Goal: Task Accomplishment & Management: Manage account settings

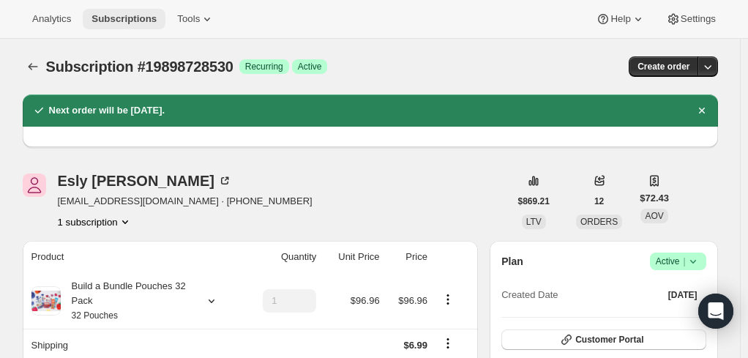
scroll to position [220, 0]
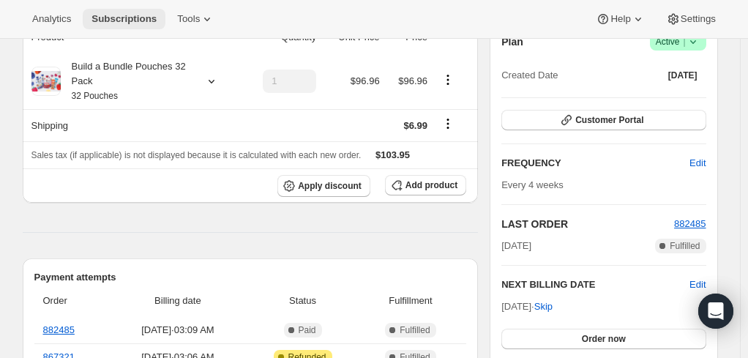
click at [127, 21] on span "Subscriptions" at bounding box center [124, 19] width 65 height 12
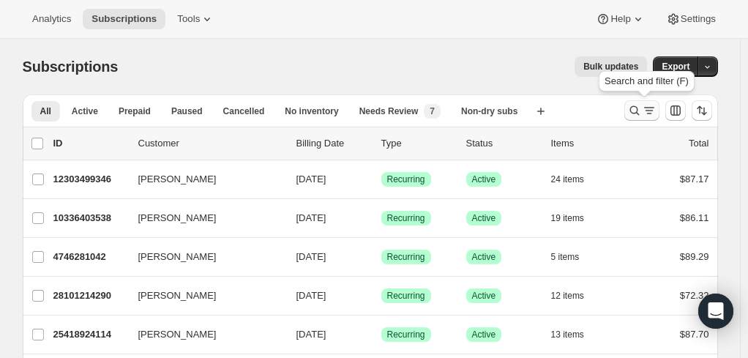
click at [653, 116] on icon "Search and filter results" at bounding box center [649, 110] width 15 height 15
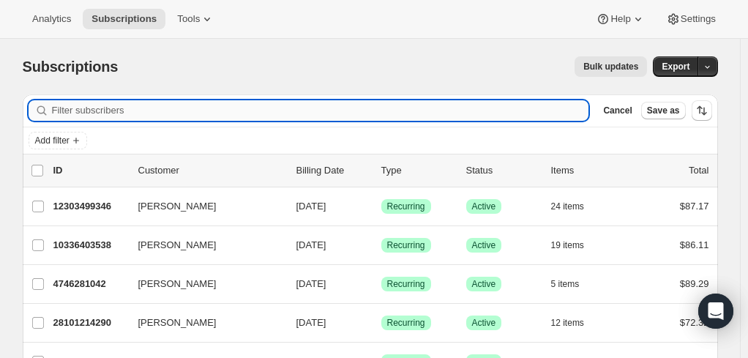
click at [306, 110] on input "Filter subscribers" at bounding box center [320, 110] width 537 height 21
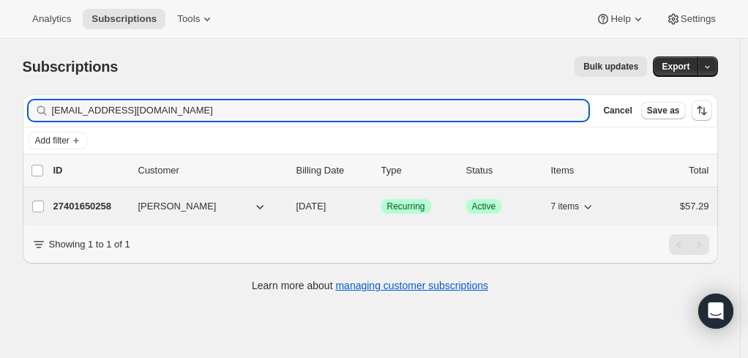
type input "[EMAIL_ADDRESS][DOMAIN_NAME]"
click at [92, 201] on p "27401650258" at bounding box center [89, 206] width 73 height 15
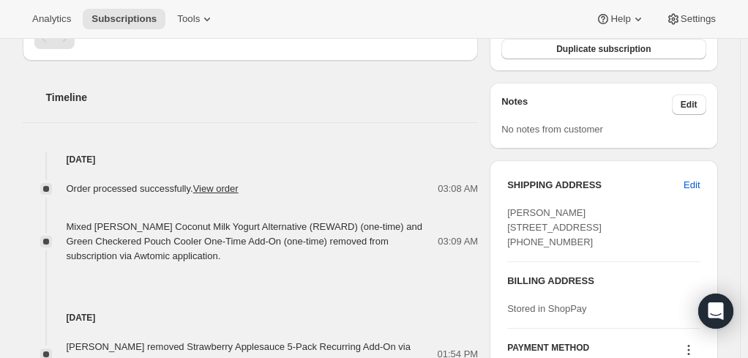
scroll to position [513, 0]
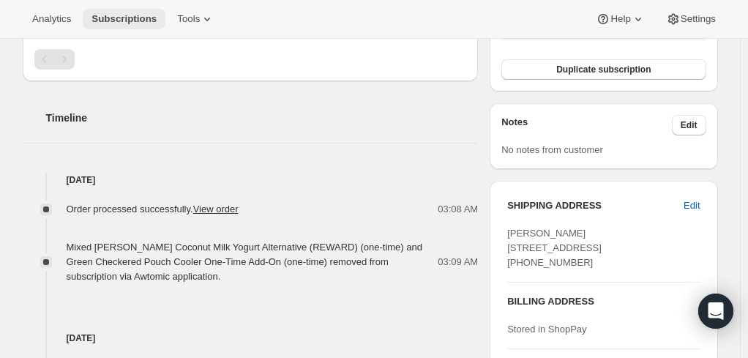
click at [104, 18] on span "Subscriptions" at bounding box center [124, 19] width 65 height 12
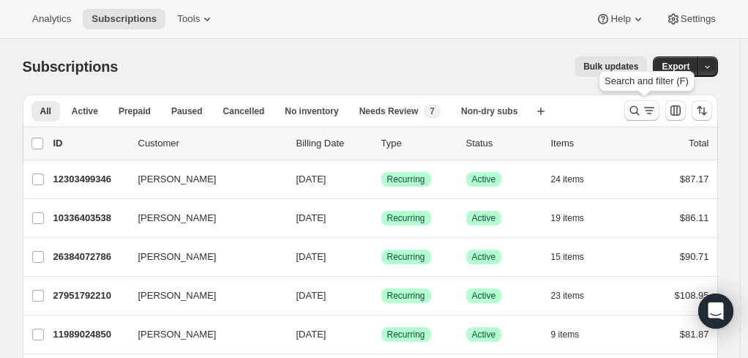
click at [639, 112] on icon "Search and filter results" at bounding box center [635, 111] width 10 height 10
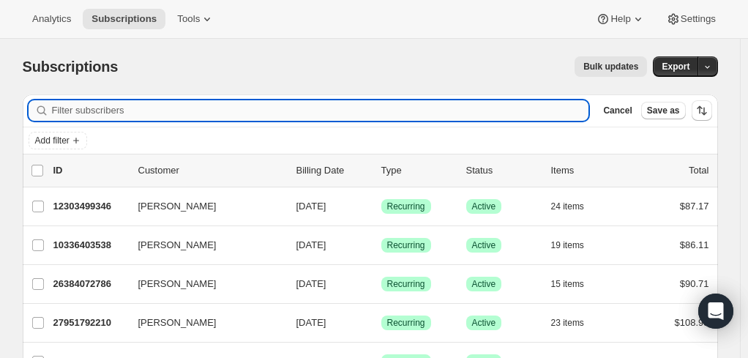
click at [183, 108] on input "Filter subscribers" at bounding box center [320, 110] width 537 height 21
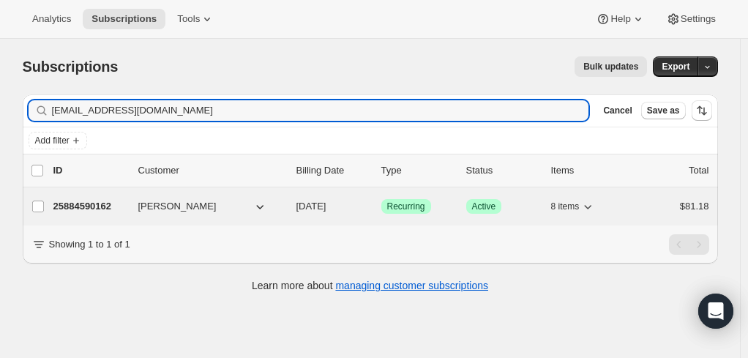
type input "[EMAIL_ADDRESS][DOMAIN_NAME]"
click at [104, 209] on p "25884590162" at bounding box center [89, 206] width 73 height 15
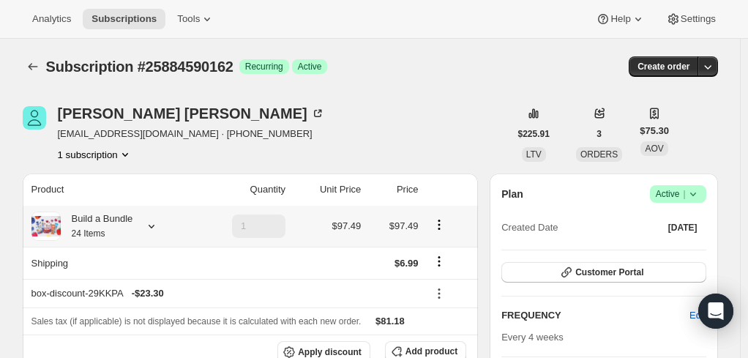
click at [94, 223] on div "Build a Bundle 24 Items" at bounding box center [97, 226] width 72 height 29
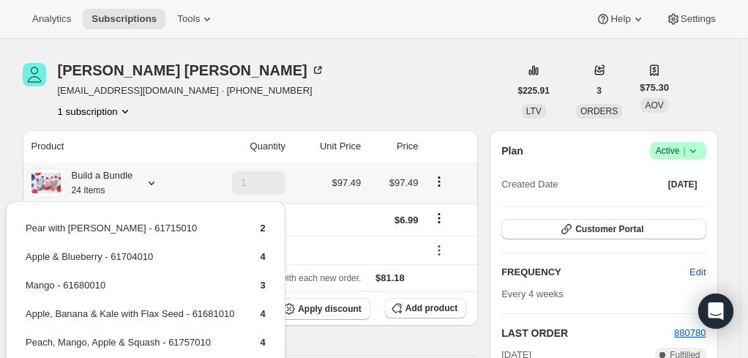
scroll to position [73, 0]
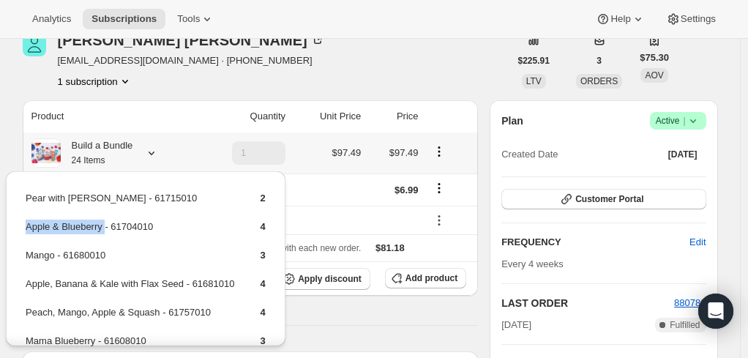
drag, startPoint x: 105, startPoint y: 228, endPoint x: 26, endPoint y: 237, distance: 78.8
click at [26, 237] on td "Apple & Blueberry - 61704010" at bounding box center [130, 232] width 210 height 27
copy td "Apple & Blueberry"
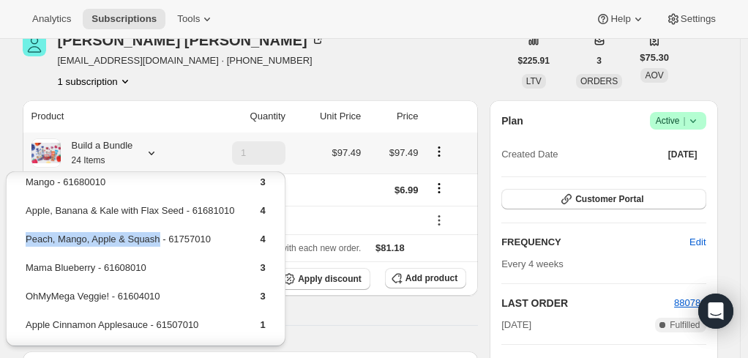
drag, startPoint x: 154, startPoint y: 239, endPoint x: 24, endPoint y: 247, distance: 130.6
click at [24, 247] on table "Pear with Ginger - 61715010 2 Apple & Blueberry - 61704010 4 Mango - 61680010 3…" at bounding box center [145, 231] width 245 height 230
copy td "Peach, Mango, Apple & Squash"
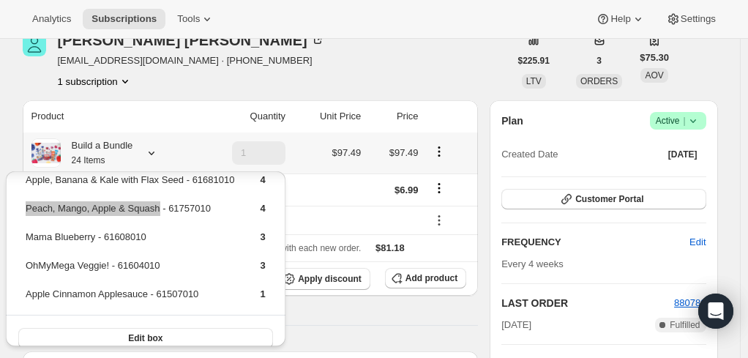
scroll to position [119, 0]
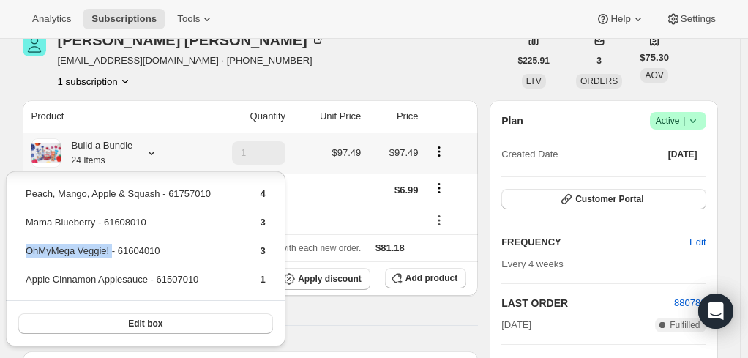
drag, startPoint x: 111, startPoint y: 250, endPoint x: 28, endPoint y: 258, distance: 83.8
click at [25, 253] on td "OhMyMega Veggie! - 61604010" at bounding box center [130, 256] width 210 height 27
copy td "OhMyMega Veggie!"
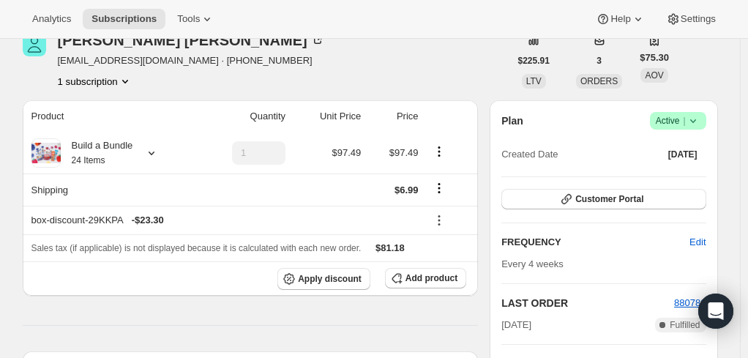
click at [417, 274] on span "Add product" at bounding box center [432, 278] width 52 height 12
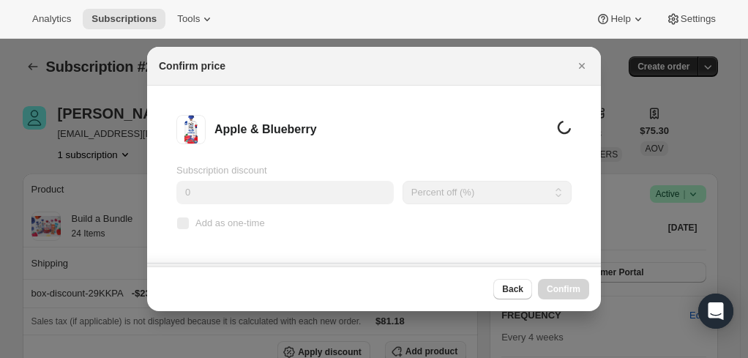
scroll to position [73, 0]
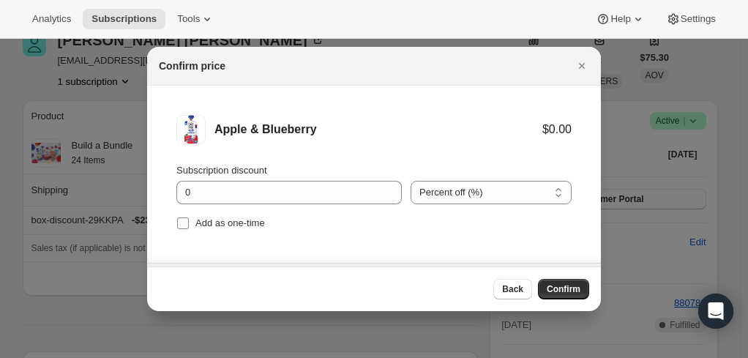
click at [177, 217] on input "Add as one-time" at bounding box center [183, 223] width 12 height 12
checkbox input "true"
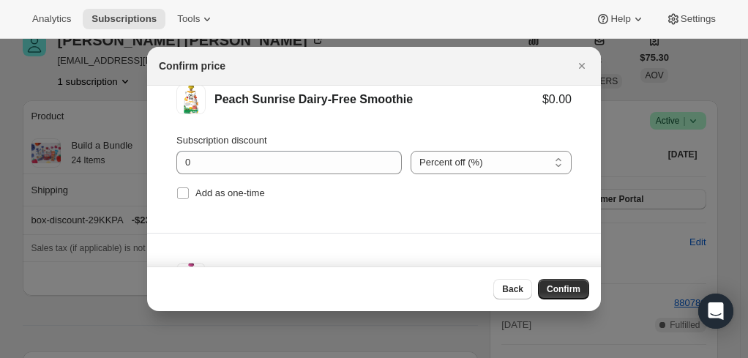
scroll to position [220, 0]
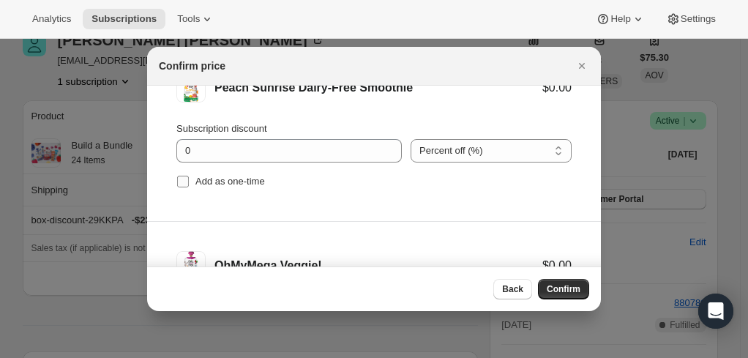
click at [185, 177] on input "Add as one-time" at bounding box center [183, 182] width 12 height 12
checkbox input "true"
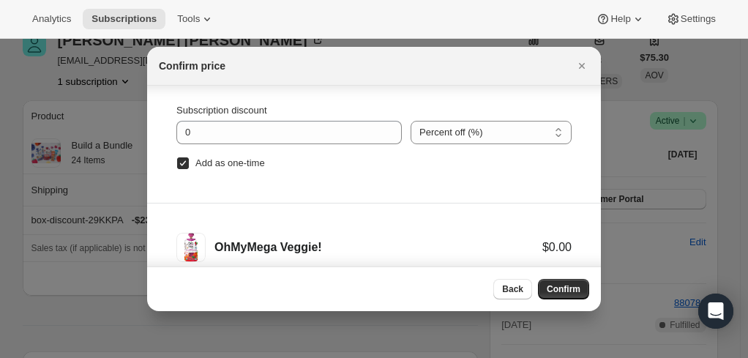
scroll to position [122, 0]
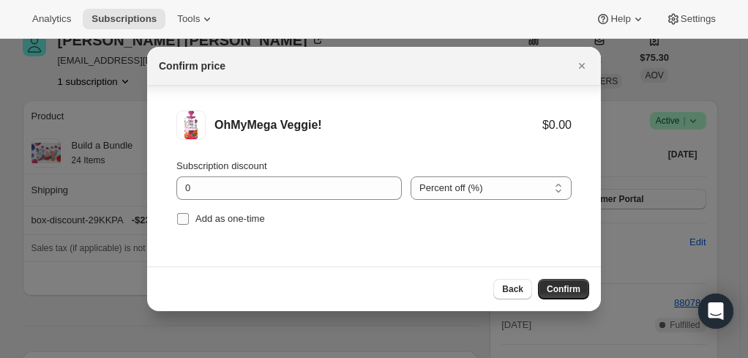
click at [176, 220] on span ":r3q4:" at bounding box center [182, 218] width 13 height 13
click at [177, 220] on input "Add as one-time" at bounding box center [183, 219] width 12 height 12
checkbox input "true"
click at [574, 286] on span "Confirm" at bounding box center [564, 289] width 34 height 12
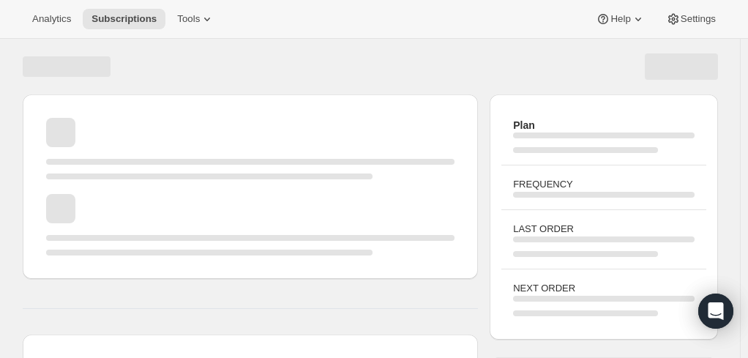
scroll to position [73, 0]
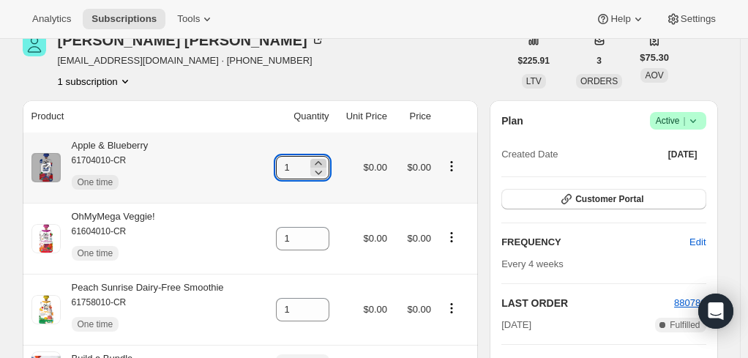
click at [318, 164] on icon at bounding box center [318, 163] width 15 height 15
type input "2"
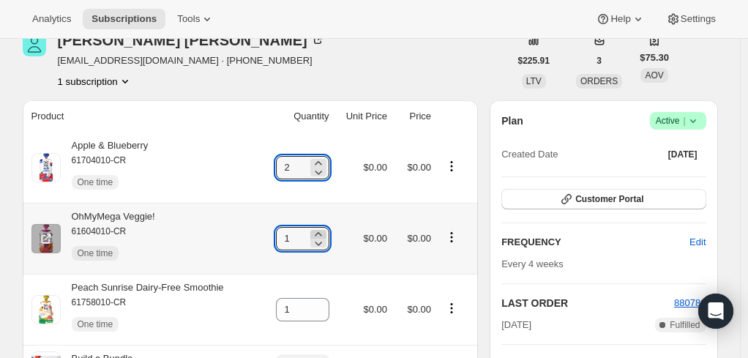
click at [321, 234] on icon at bounding box center [318, 234] width 7 height 4
type input "2"
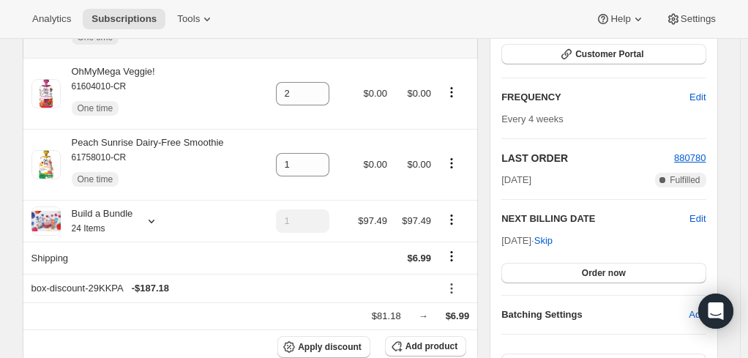
scroll to position [220, 0]
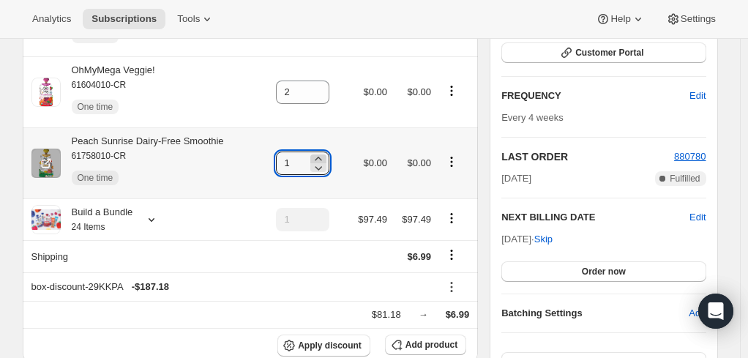
click at [326, 158] on icon at bounding box center [318, 159] width 15 height 15
type input "2"
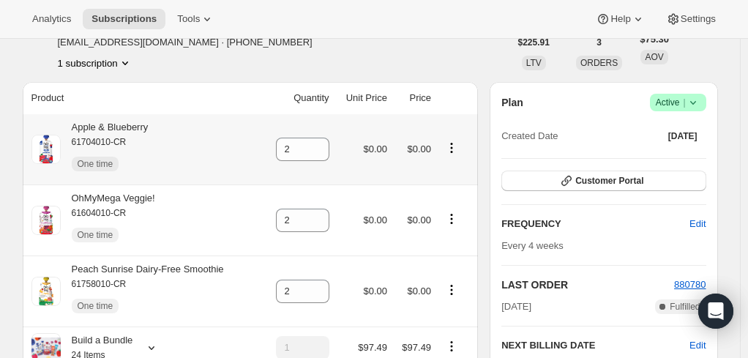
scroll to position [73, 0]
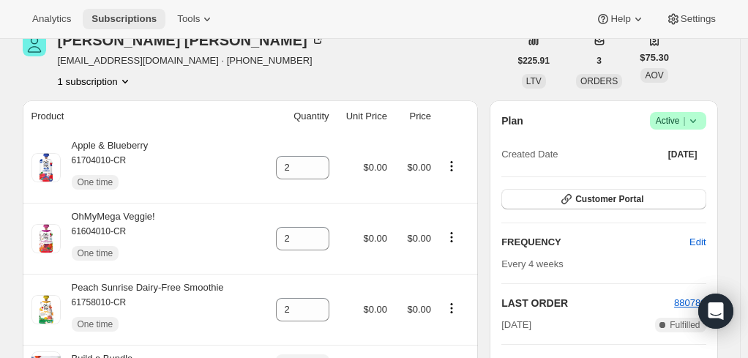
click at [110, 21] on span "Subscriptions" at bounding box center [124, 19] width 65 height 12
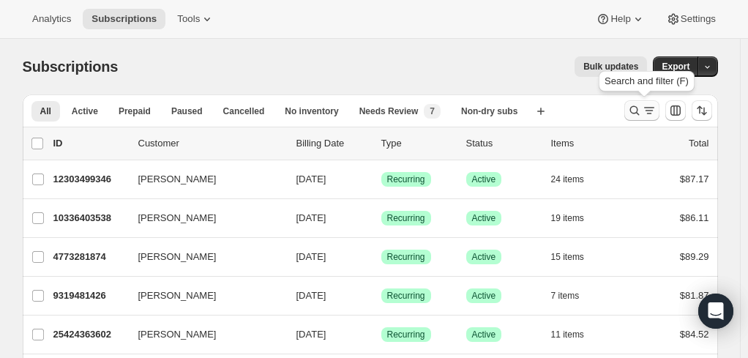
click at [649, 111] on icon "Search and filter results" at bounding box center [649, 110] width 8 height 1
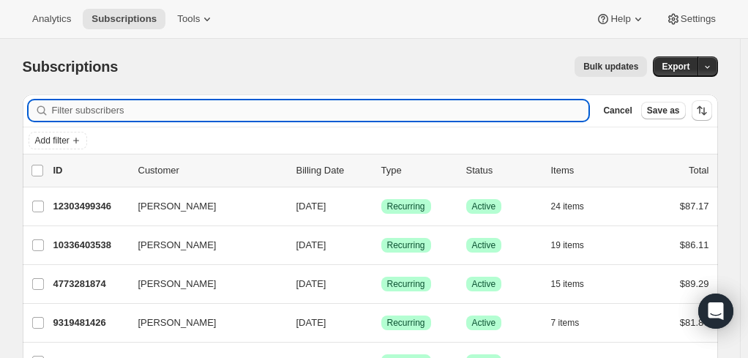
click at [102, 116] on input "Filter subscribers" at bounding box center [320, 110] width 537 height 21
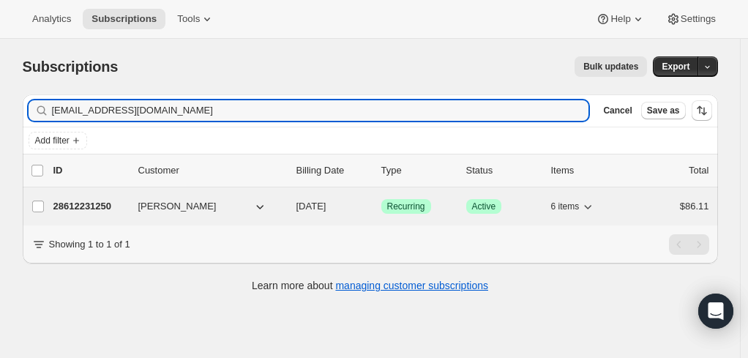
type input "[EMAIL_ADDRESS][DOMAIN_NAME]"
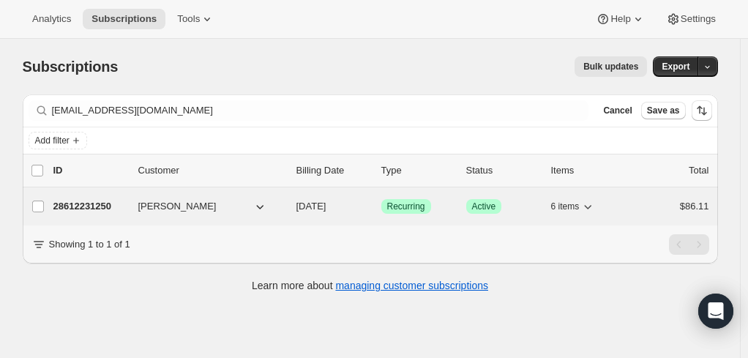
click at [77, 201] on p "28612231250" at bounding box center [89, 206] width 73 height 15
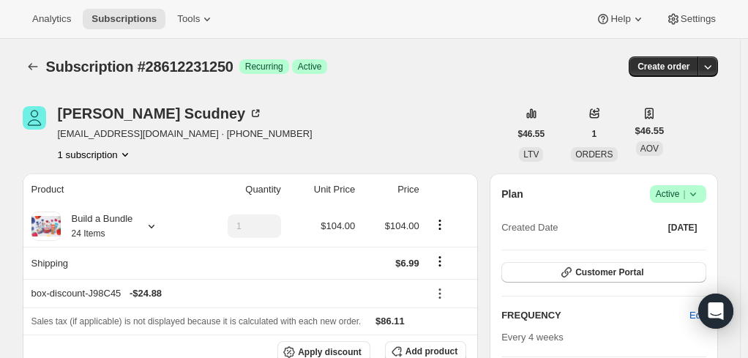
scroll to position [73, 0]
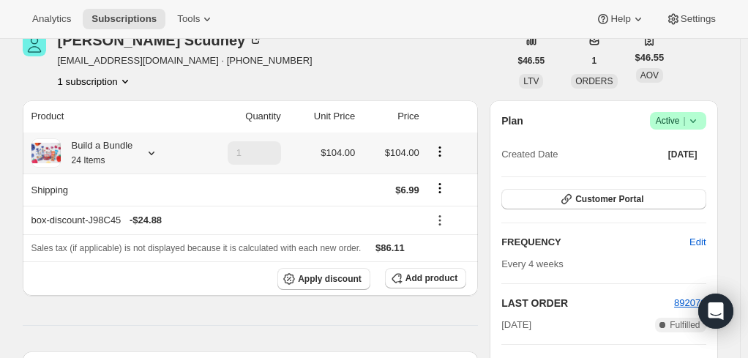
click at [81, 158] on small "24 Items" at bounding box center [89, 160] width 34 height 10
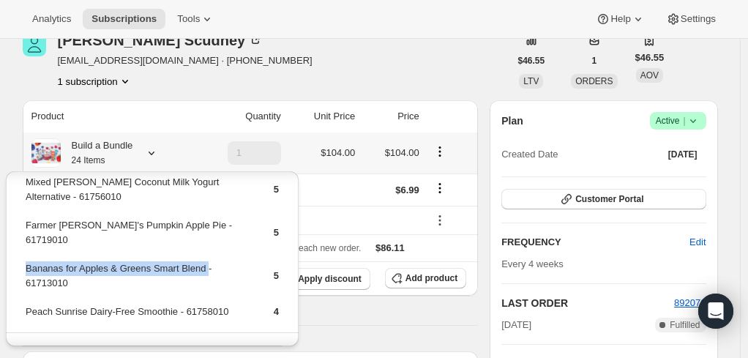
drag, startPoint x: 204, startPoint y: 269, endPoint x: 25, endPoint y: 270, distance: 178.7
click at [25, 270] on td "Bananas for Apples & Greens Smart Blend - 61713010" at bounding box center [137, 282] width 224 height 42
copy td "Bananas for Apples & Greens Smart Blend"
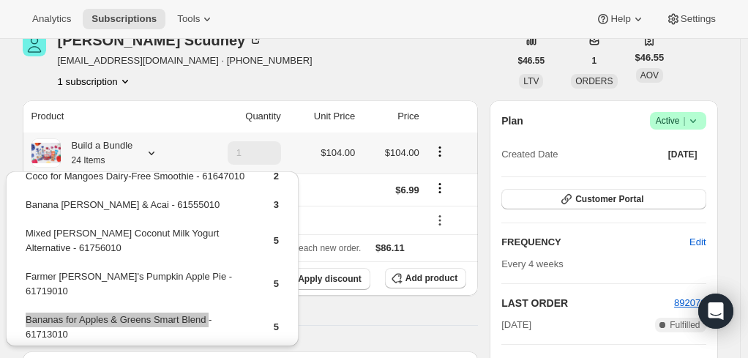
scroll to position [0, 0]
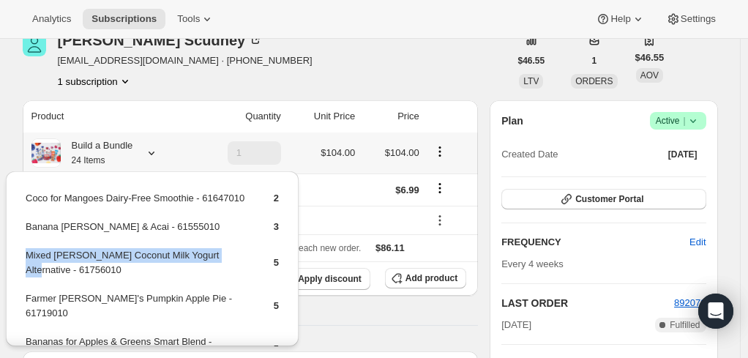
drag, startPoint x: 214, startPoint y: 270, endPoint x: 27, endPoint y: 275, distance: 186.8
click at [27, 275] on td "Mixed [PERSON_NAME] Coconut Milk Yogurt Alternative - 61756010" at bounding box center [137, 268] width 224 height 42
copy td "Mixed [PERSON_NAME] Coconut Milk Yogurt Alternative"
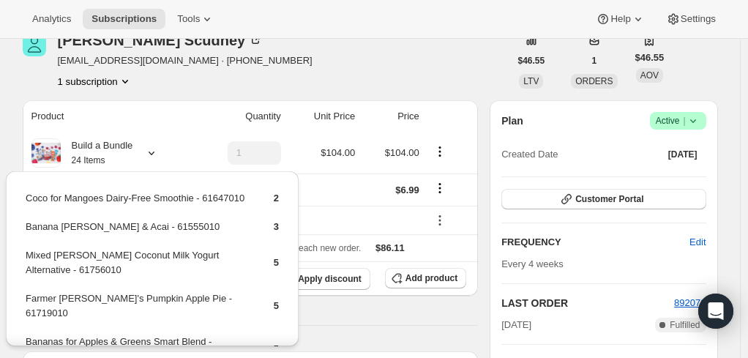
drag, startPoint x: 385, startPoint y: 321, endPoint x: 387, endPoint y: 305, distance: 16.2
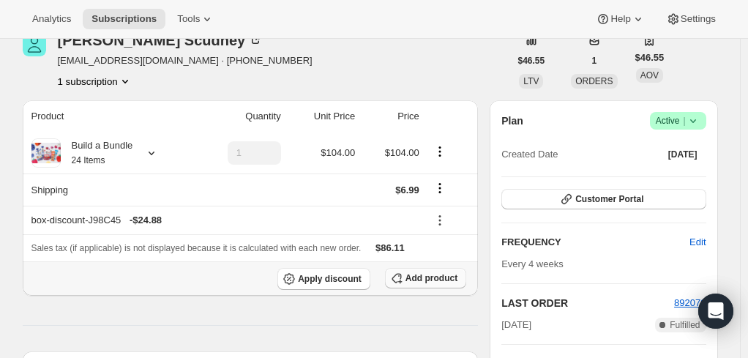
click at [425, 282] on span "Add product" at bounding box center [432, 278] width 52 height 12
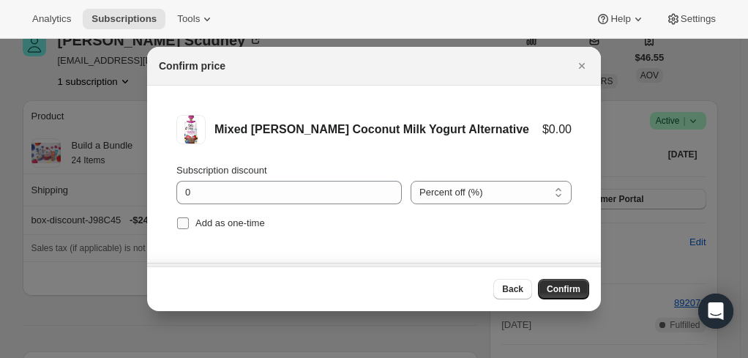
click at [180, 220] on input "Add as one-time" at bounding box center [183, 223] width 12 height 12
checkbox input "true"
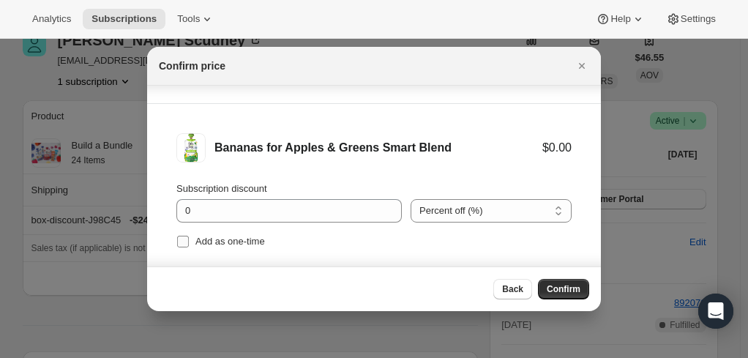
scroll to position [122, 0]
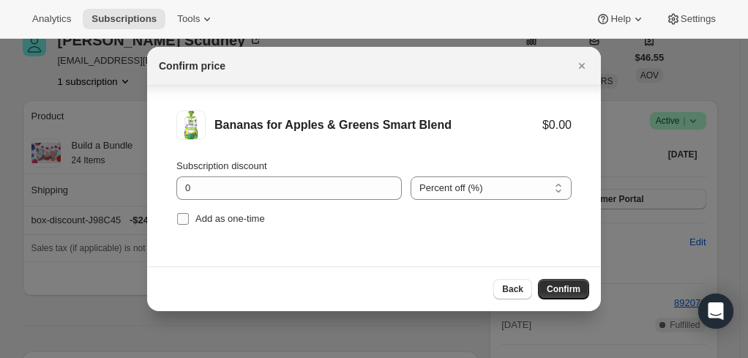
click at [182, 213] on input "Add as one-time" at bounding box center [183, 219] width 12 height 12
checkbox input "true"
click at [567, 290] on span "Confirm" at bounding box center [564, 289] width 34 height 12
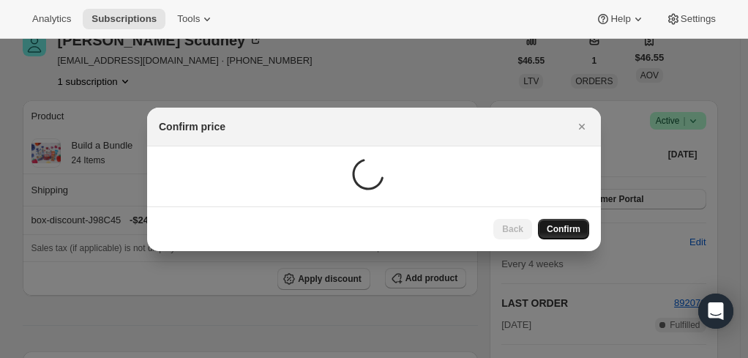
scroll to position [73, 0]
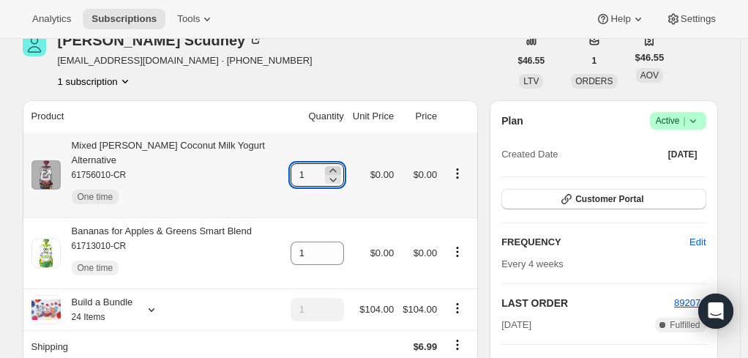
click at [332, 163] on icon at bounding box center [333, 170] width 15 height 15
type input "2"
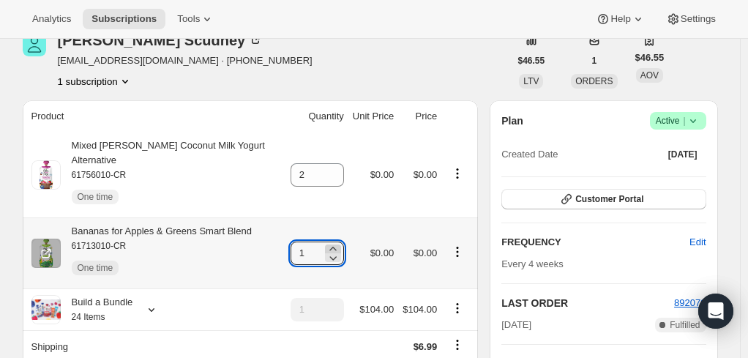
click at [333, 242] on icon at bounding box center [333, 249] width 15 height 15
type input "2"
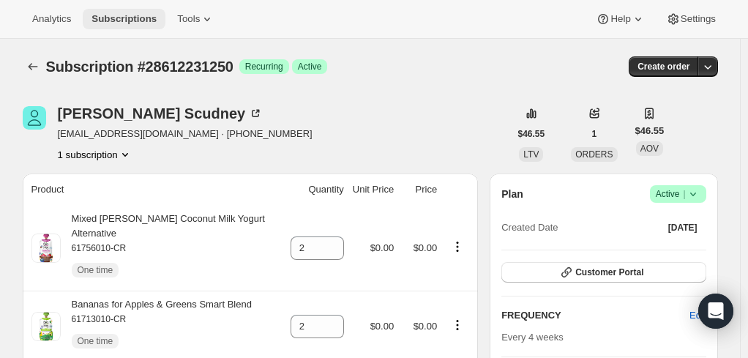
click at [123, 18] on span "Subscriptions" at bounding box center [124, 19] width 65 height 12
